Goal: Navigation & Orientation: Understand site structure

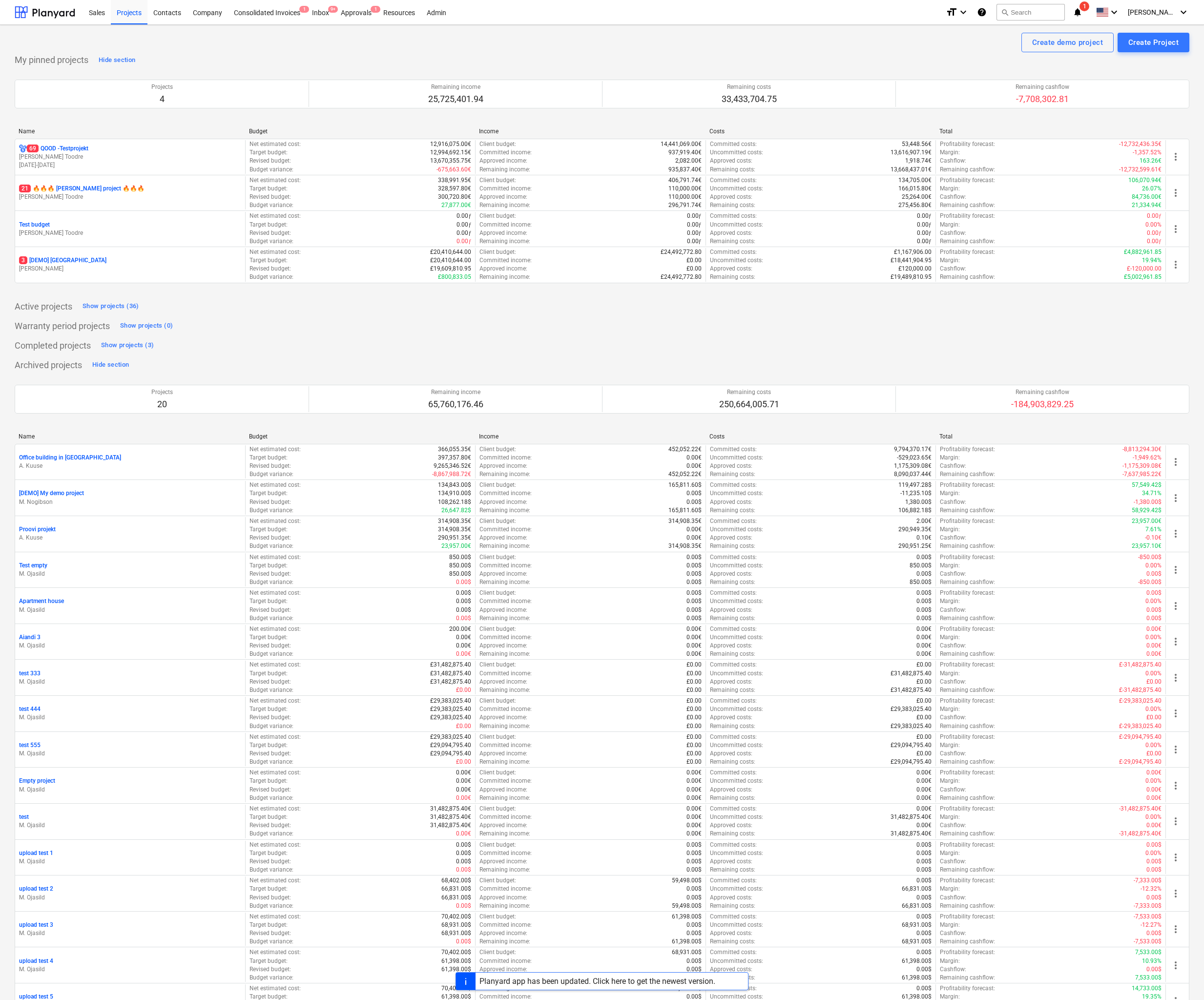
click at [542, 977] on div "Planyard app has been updated. Click here to get the newest version." at bounding box center [597, 981] width 236 height 9
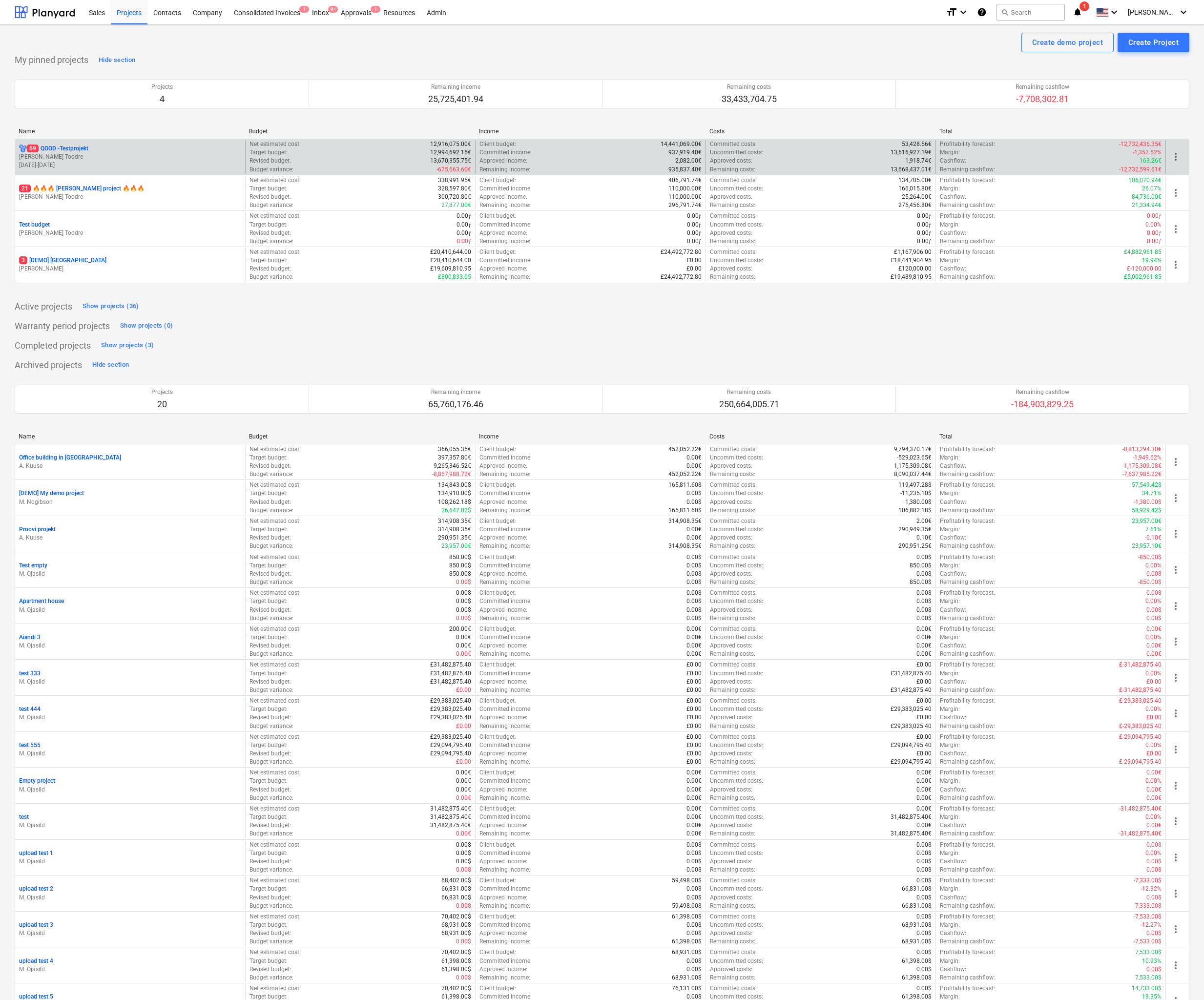
click at [565, 169] on div "Remaining income : 935,837.40€" at bounding box center [590, 170] width 222 height 8
click at [111, 162] on p "01.01.2019 - 30.04.2026" at bounding box center [130, 165] width 222 height 8
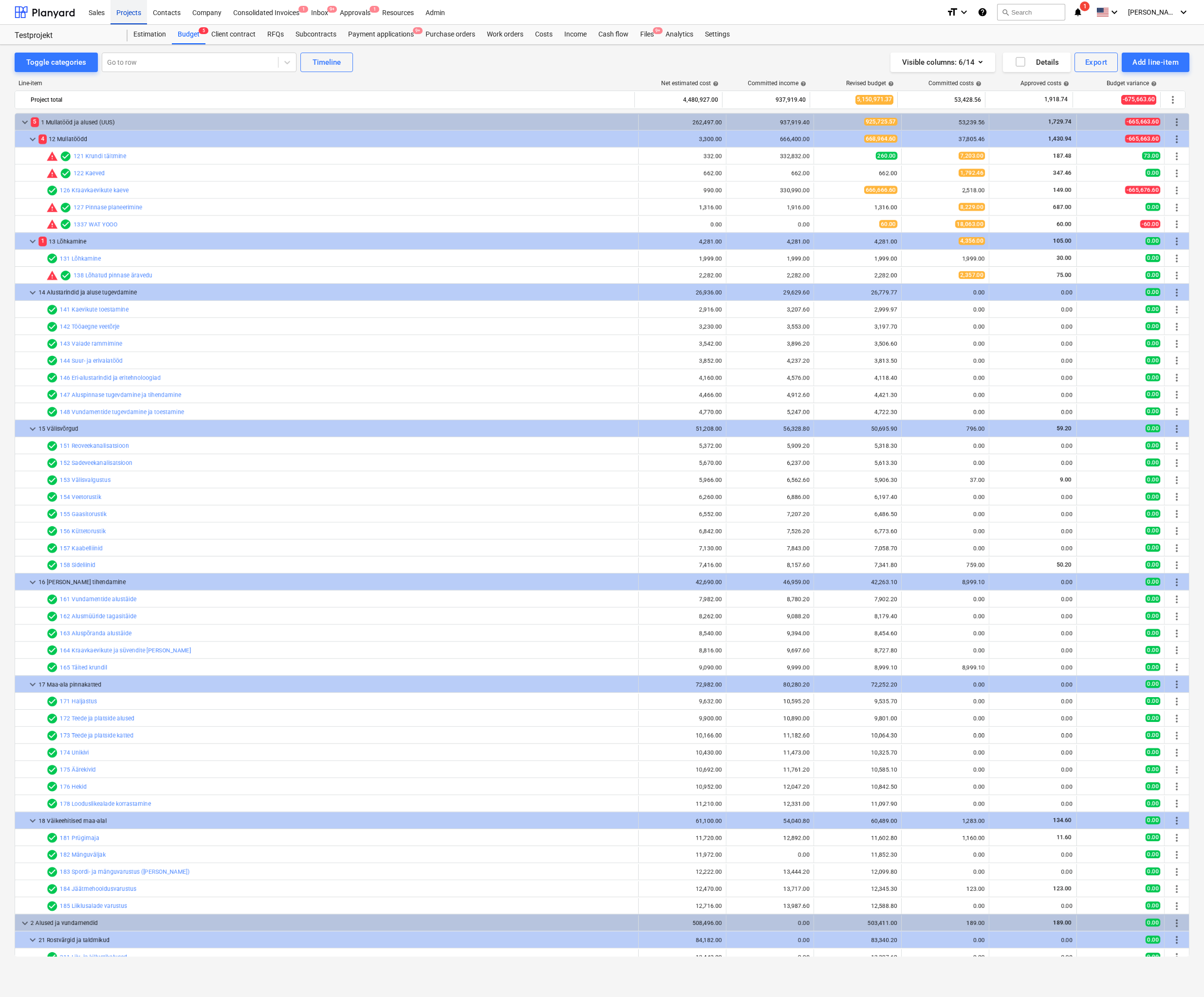
click at [139, 17] on div "Projects" at bounding box center [129, 12] width 37 height 25
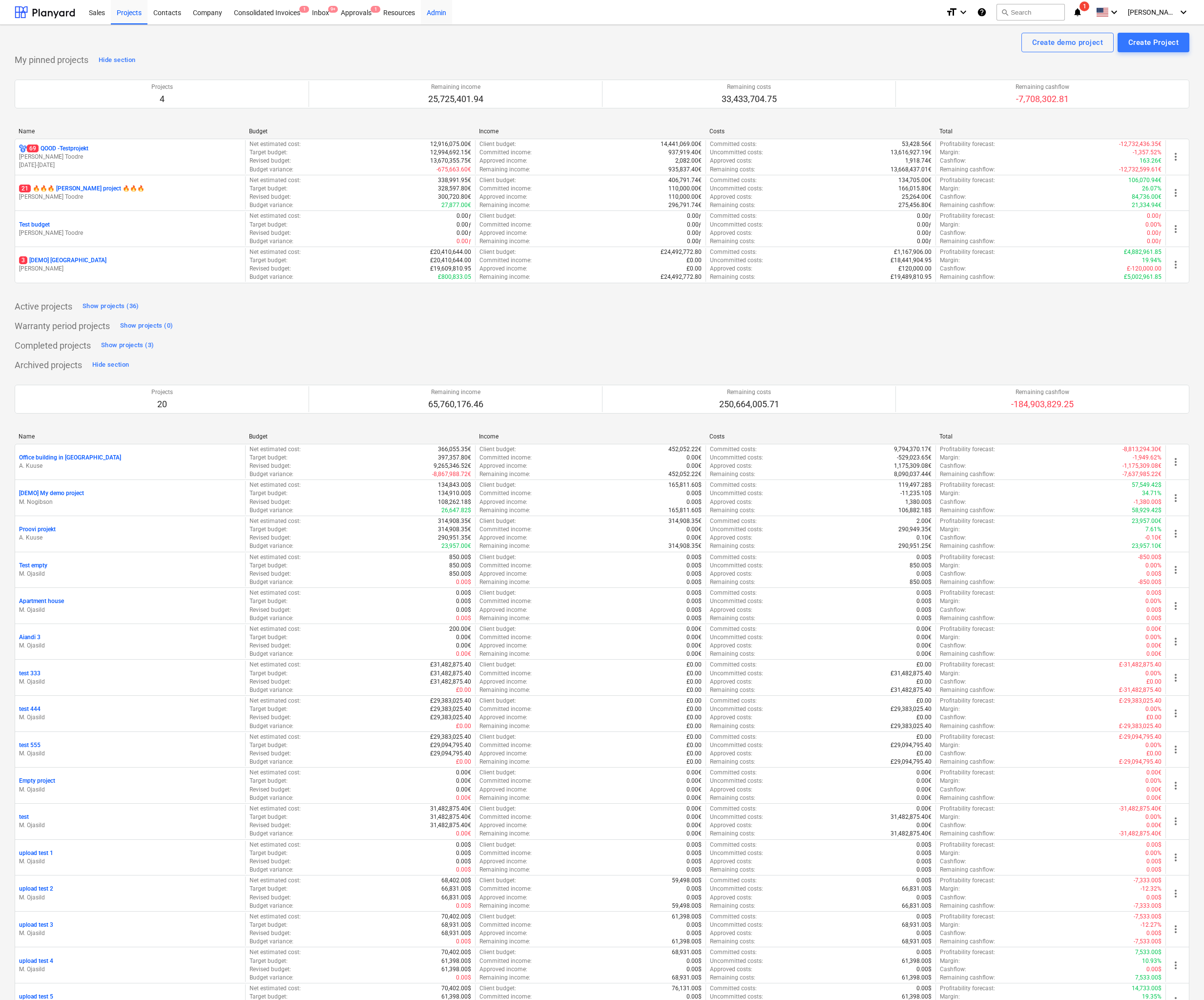
click at [431, 13] on div "Admin" at bounding box center [436, 12] width 31 height 25
